Goal: Information Seeking & Learning: Learn about a topic

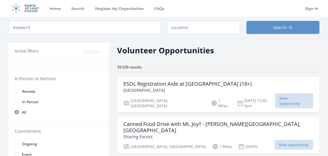
click at [25, 90] on span "Remote" at bounding box center [28, 91] width 13 height 5
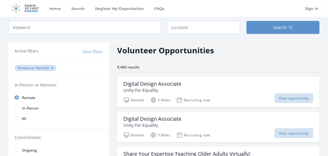
click at [14, 96] on link "Remote" at bounding box center [58, 97] width 100 height 10
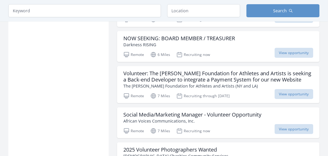
scroll to position [496, 0]
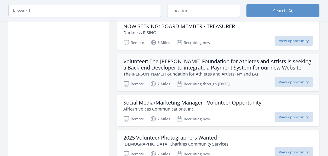
click at [188, 71] on p "The [PERSON_NAME] Foundation for Athletes and Artists (NY and LA)" at bounding box center [218, 74] width 190 height 6
click at [169, 100] on h3 "Social Media/Marketing Manager - Volunteer Opportunity" at bounding box center [192, 103] width 138 height 6
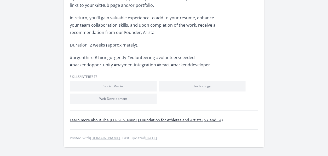
scroll to position [340, 0]
